Goal: Communication & Community: Answer question/provide support

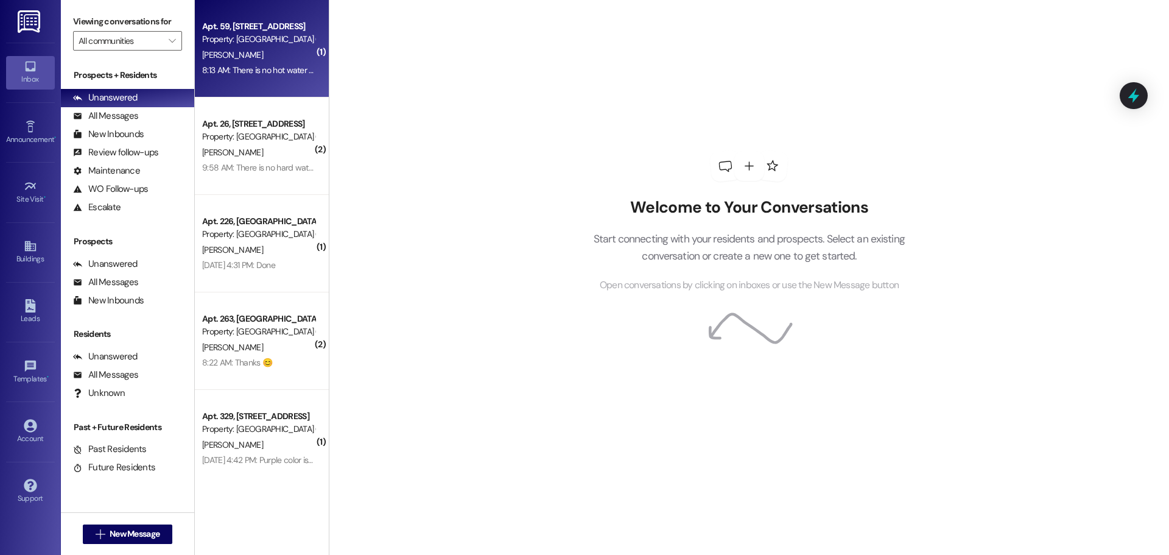
click at [266, 57] on div "[PERSON_NAME]" at bounding box center [258, 54] width 115 height 15
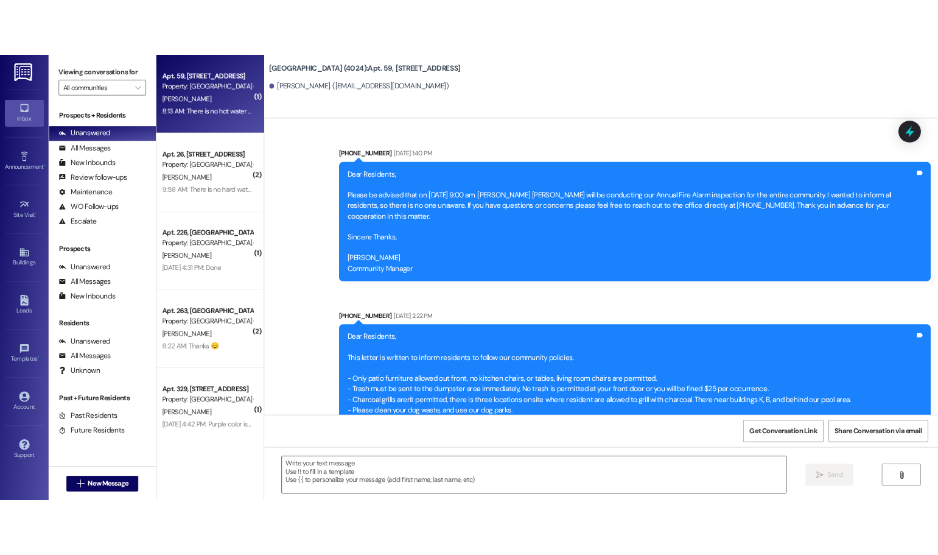
scroll to position [35210, 0]
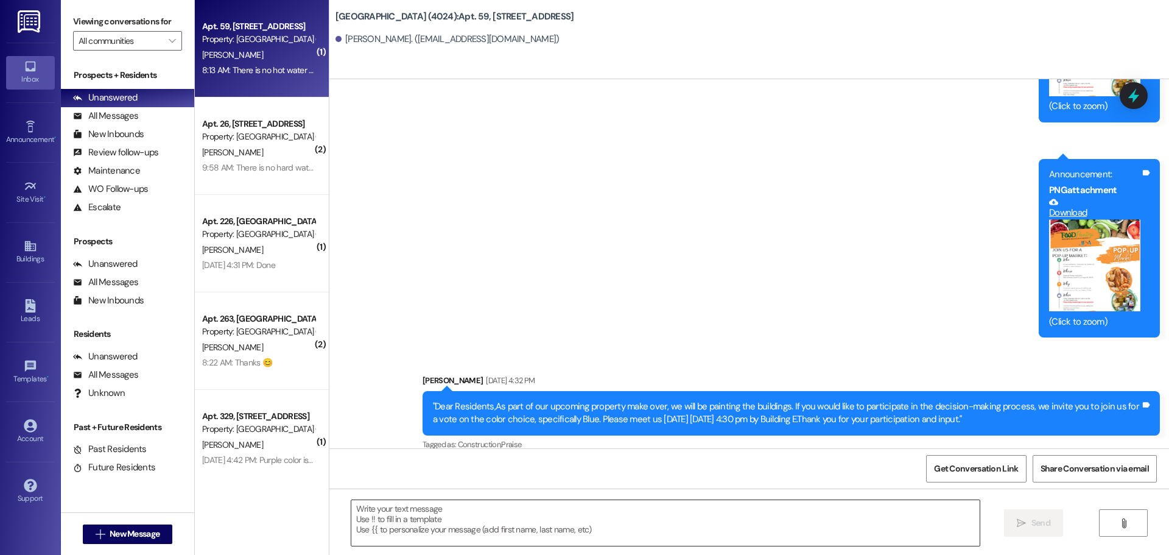
click at [528, 532] on textarea at bounding box center [665, 523] width 628 height 46
click at [894, 518] on textarea at bounding box center [665, 523] width 628 height 46
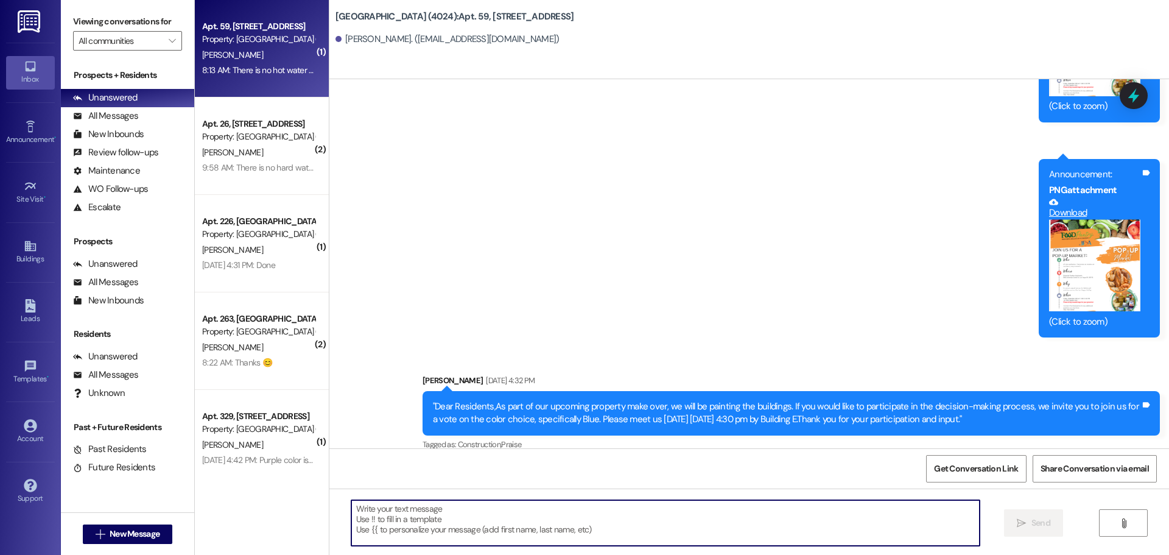
drag, startPoint x: 813, startPoint y: 530, endPoint x: 793, endPoint y: 515, distance: 25.2
click at [811, 528] on textarea at bounding box center [665, 523] width 628 height 46
type textarea "Maintenance is working on it"
click at [1052, 518] on span "Send" at bounding box center [1041, 522] width 24 height 13
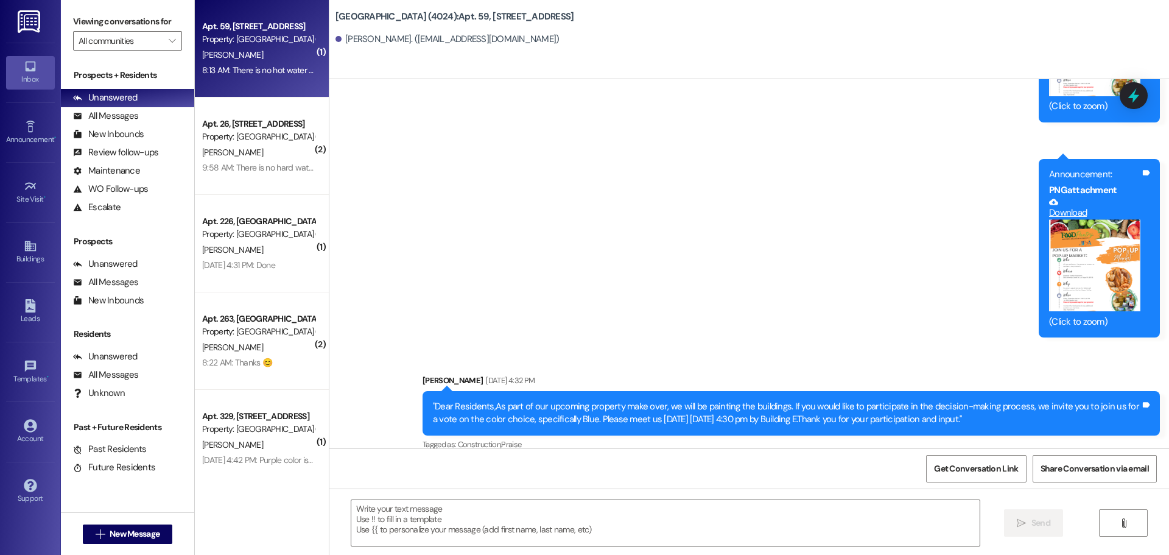
scroll to position [35209, 0]
